Goal: Navigation & Orientation: Understand site structure

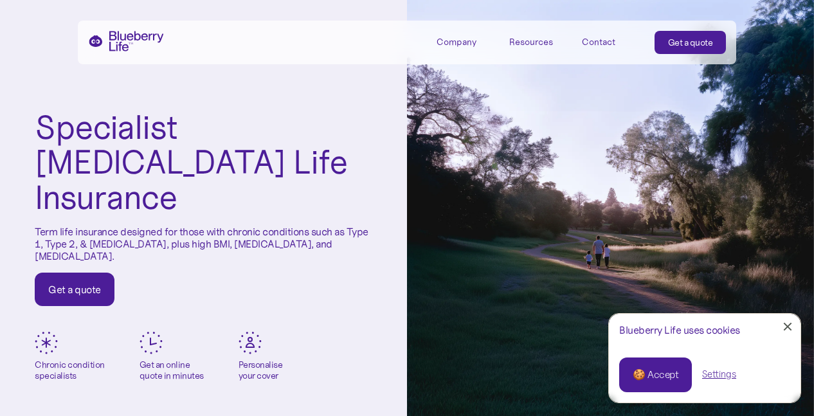
click at [460, 46] on div "Company" at bounding box center [457, 42] width 40 height 11
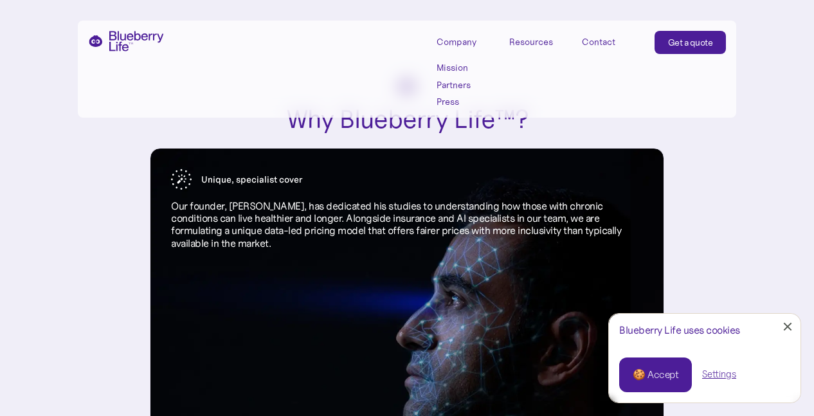
scroll to position [1241, 0]
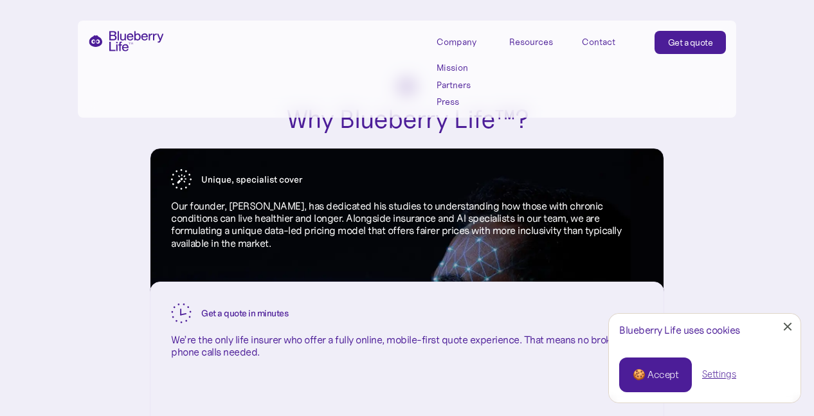
click at [642, 376] on div "🍪 Accept" at bounding box center [656, 375] width 46 height 14
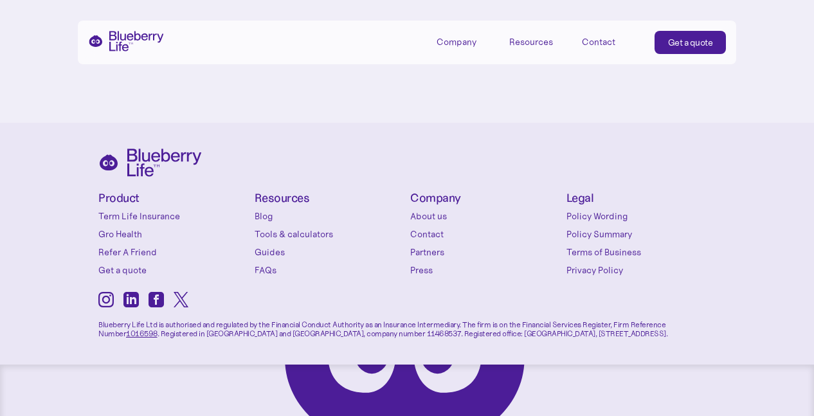
scroll to position [5634, 0]
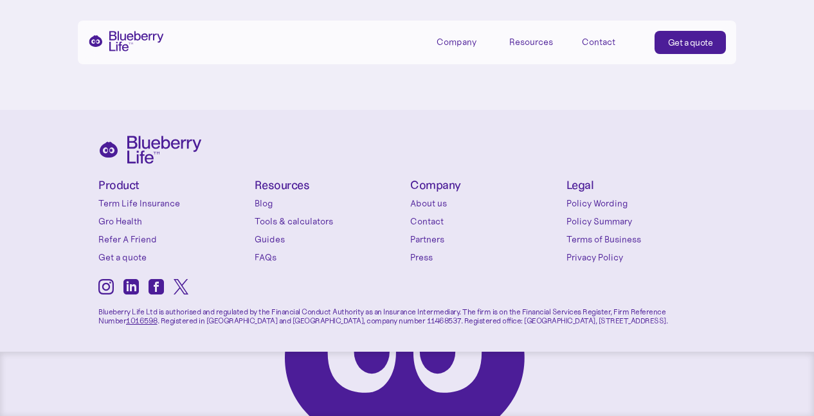
click at [437, 206] on link "About us" at bounding box center [485, 203] width 150 height 13
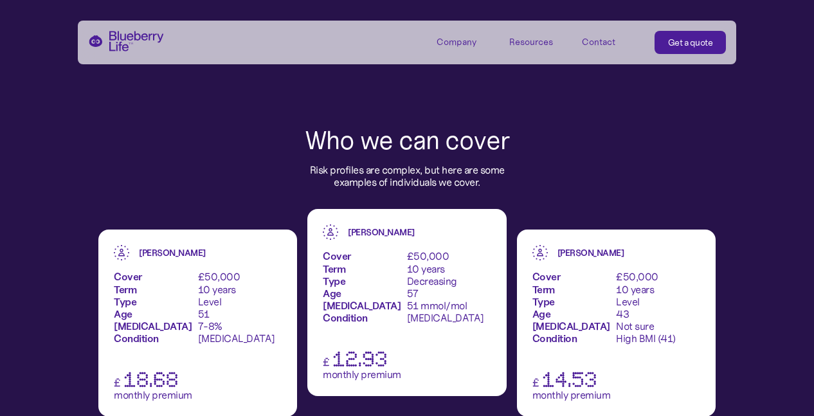
scroll to position [1454, 0]
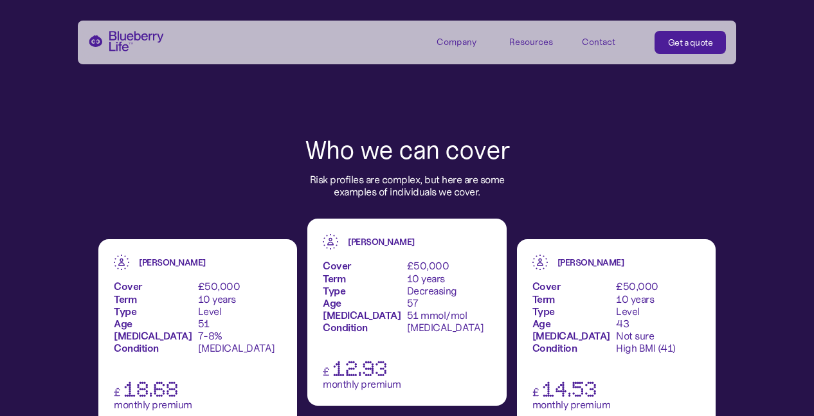
click at [443, 37] on div "Company" at bounding box center [457, 42] width 40 height 11
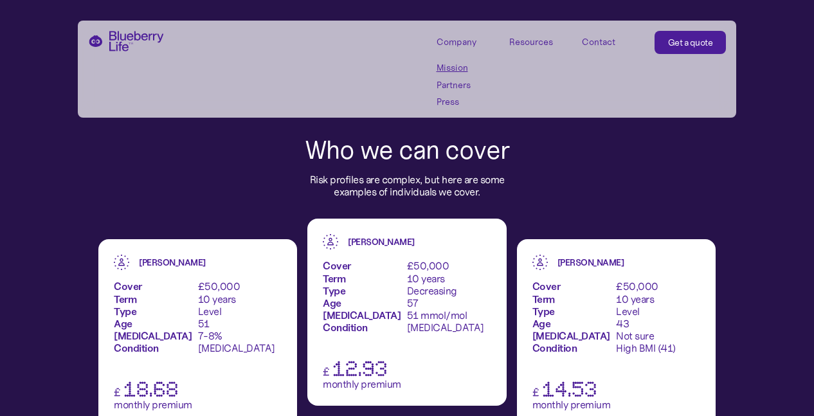
click at [466, 80] on link "Partners" at bounding box center [466, 85] width 58 height 11
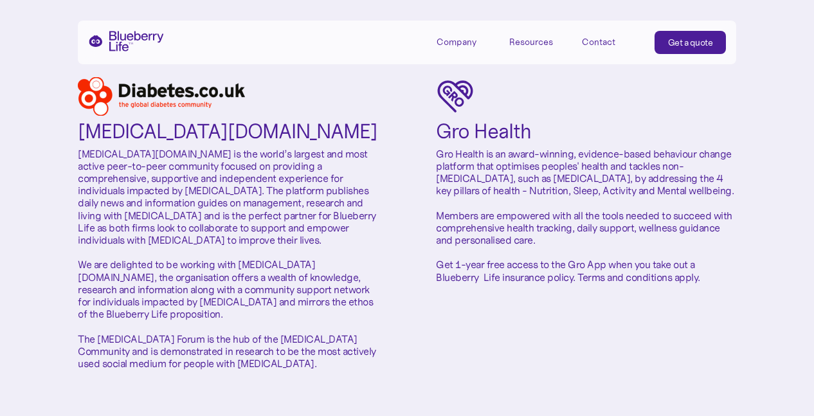
scroll to position [257, 0]
